Goal: Transaction & Acquisition: Purchase product/service

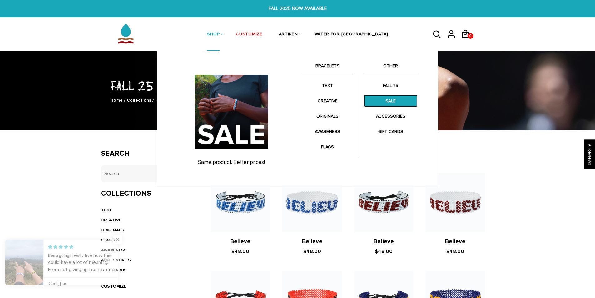
click at [391, 100] on link "SALE" at bounding box center [391, 101] width 54 height 12
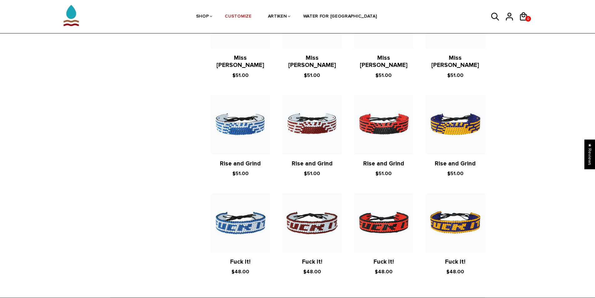
scroll to position [1060, 0]
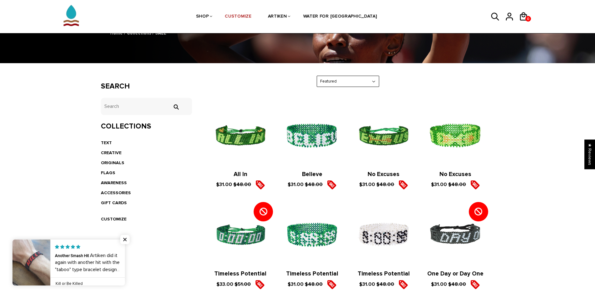
scroll to position [62, 0]
